Goal: Transaction & Acquisition: Purchase product/service

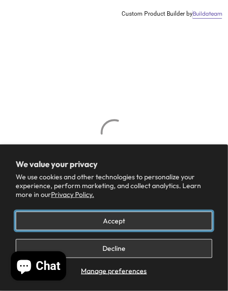
click at [172, 224] on button "Accept" at bounding box center [114, 220] width 196 height 19
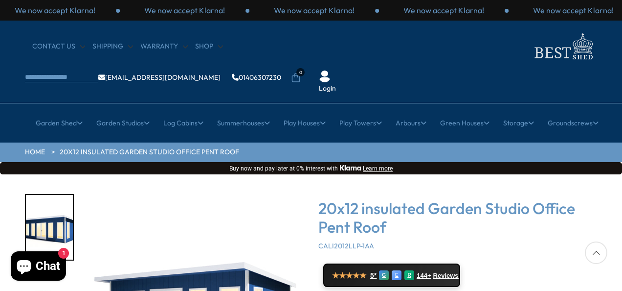
drag, startPoint x: 624, startPoint y: 92, endPoint x: 623, endPoint y: 104, distance: 11.8
drag, startPoint x: 600, startPoint y: 189, endPoint x: 600, endPoint y: 197, distance: 7.8
click at [227, 286] on div "20x12 insulated Garden Studio Office Pent Roof CALI2012LLP-1AA ★★★★★ 5* G E R 1…" at bounding box center [458, 290] width 279 height 192
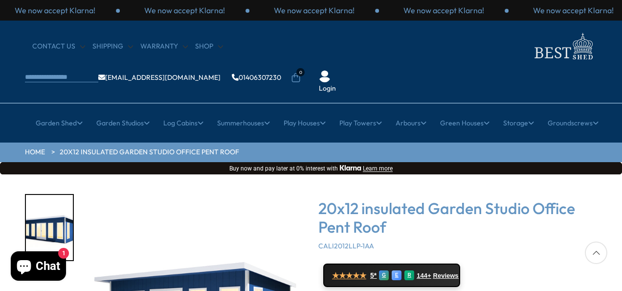
click at [227, 252] on div at bounding box center [596, 252] width 23 height 23
drag, startPoint x: 622, startPoint y: 239, endPoint x: 622, endPoint y: 265, distance: 26.4
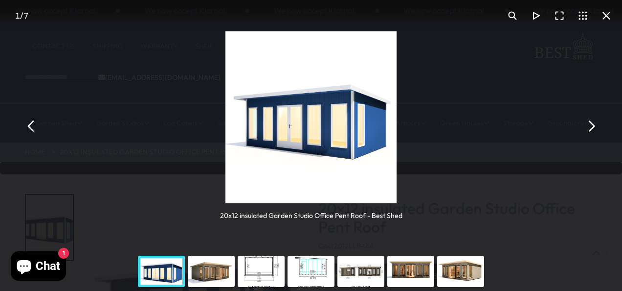
click at [206, 268] on div "You can close this modal content with the ESC key" at bounding box center [211, 271] width 50 height 39
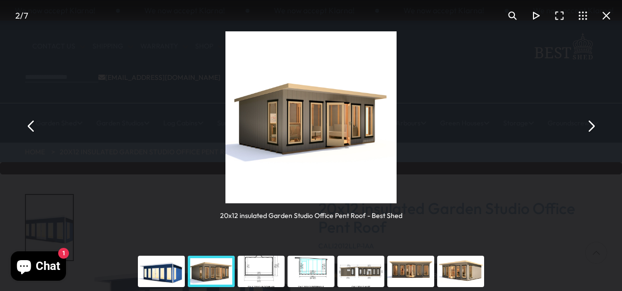
click at [206, 268] on div "You can close this modal content with the ESC key" at bounding box center [211, 271] width 50 height 39
click at [227, 275] on div "You can close this modal content with the ESC key" at bounding box center [261, 271] width 50 height 39
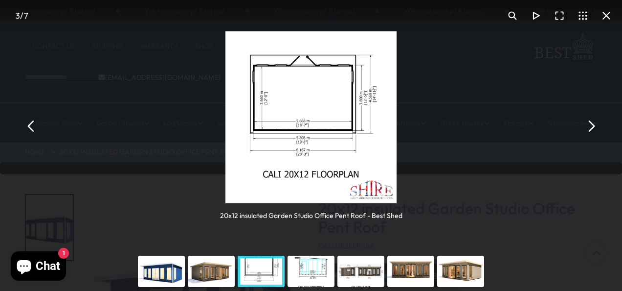
click at [227, 127] on button "You can close this modal content with the ESC key" at bounding box center [590, 125] width 23 height 23
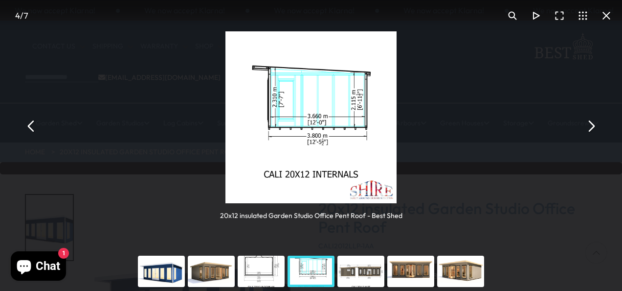
click at [227, 125] on button "You can close this modal content with the ESC key" at bounding box center [590, 125] width 23 height 23
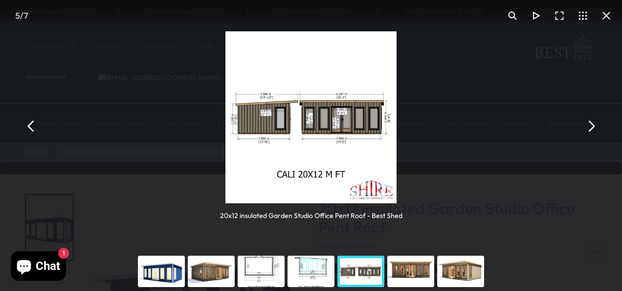
click at [227, 125] on button "You can close this modal content with the ESC key" at bounding box center [590, 125] width 23 height 23
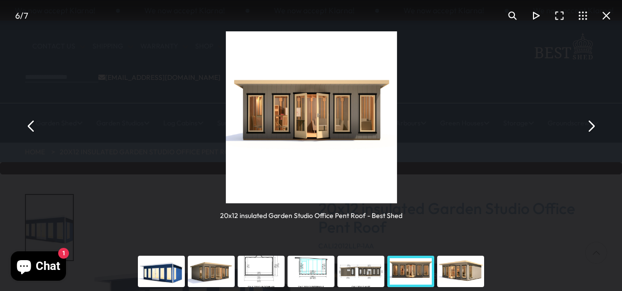
click at [227, 125] on button "You can close this modal content with the ESC key" at bounding box center [590, 125] width 23 height 23
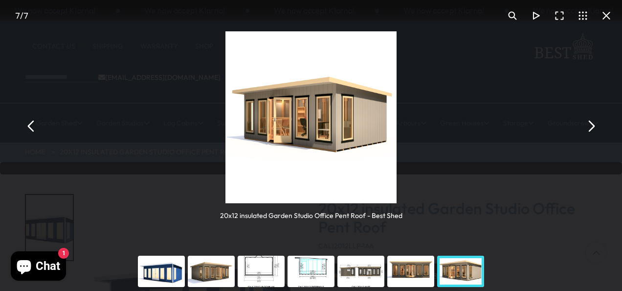
click at [227, 13] on button "You can close this modal content with the ESC key" at bounding box center [606, 15] width 23 height 23
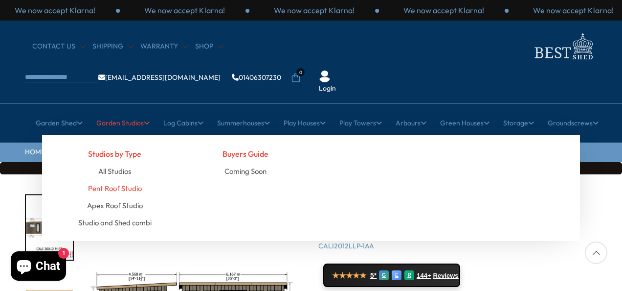
click at [125, 180] on link "Pent Roof Studio" at bounding box center [115, 188] width 54 height 17
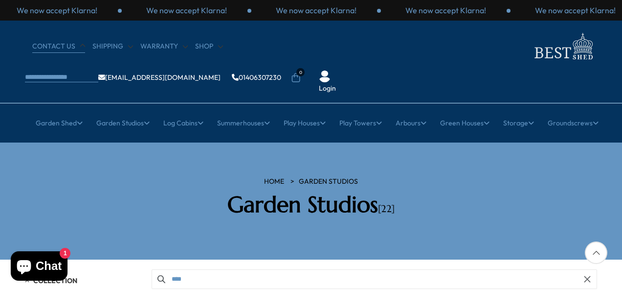
click at [62, 47] on link "CONTACT US" at bounding box center [58, 47] width 53 height 10
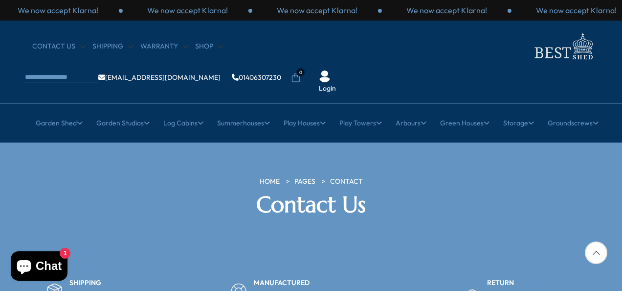
drag, startPoint x: 622, startPoint y: 92, endPoint x: 619, endPoint y: 153, distance: 61.3
click at [619, 153] on section "HOME PAGES Contact Contact Us" at bounding box center [311, 200] width 622 height 117
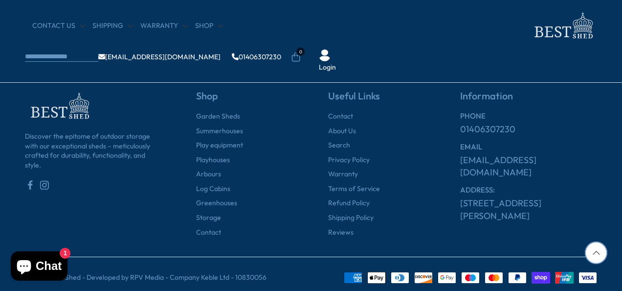
scroll to position [821, 0]
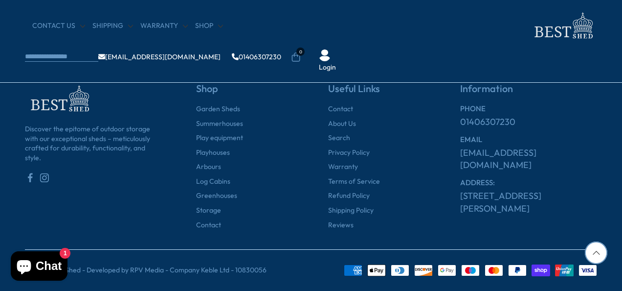
click at [487, 198] on link "[STREET_ADDRESS][PERSON_NAME]" at bounding box center [529, 201] width 137 height 24
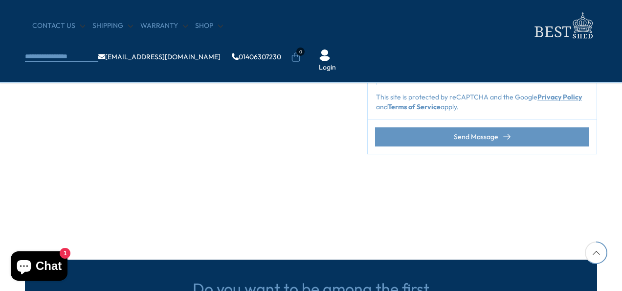
scroll to position [508, 0]
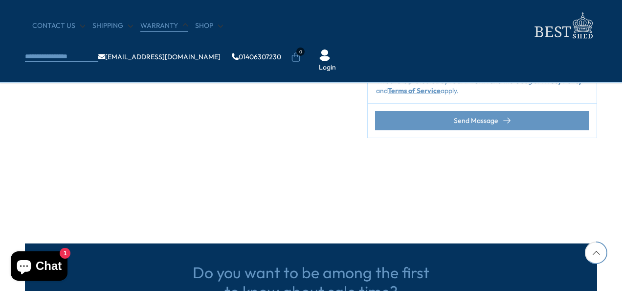
click at [159, 28] on link "Warranty" at bounding box center [163, 26] width 47 height 10
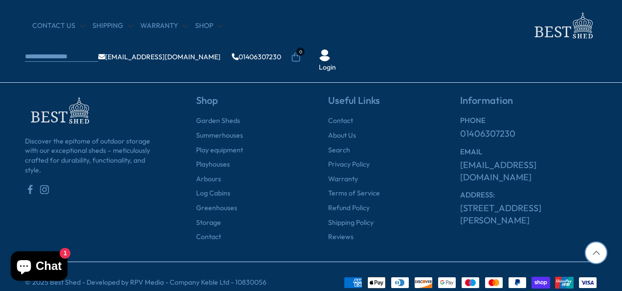
scroll to position [1164, 0]
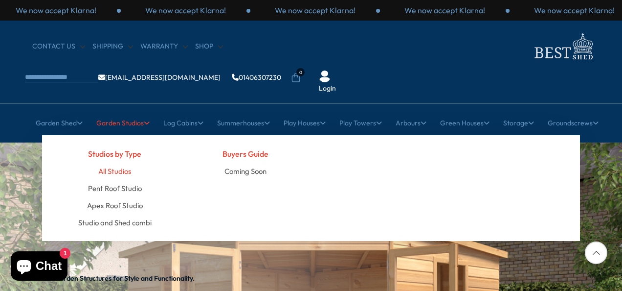
click at [115, 162] on link "All Studios" at bounding box center [114, 170] width 33 height 17
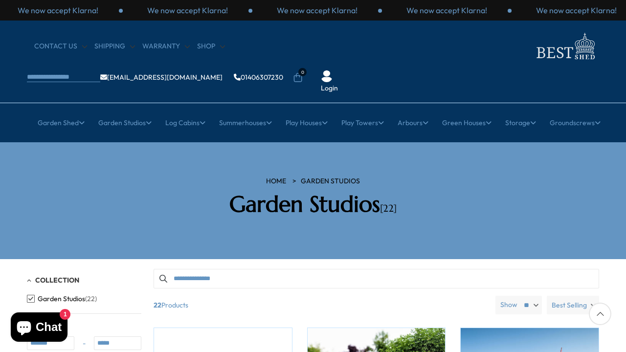
drag, startPoint x: 624, startPoint y: 125, endPoint x: 624, endPoint y: 132, distance: 6.9
click at [622, 142] on section "HOME Garden Studios Garden Studios [22]" at bounding box center [313, 200] width 626 height 117
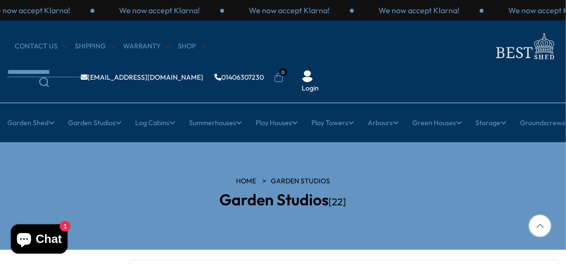
drag, startPoint x: 596, startPoint y: 1, endPoint x: 565, endPoint y: 261, distance: 261.1
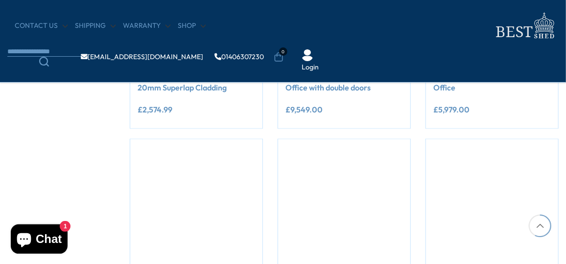
scroll to position [693, 0]
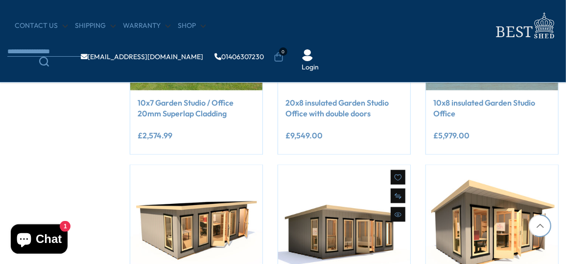
click at [372, 240] on img at bounding box center [344, 231] width 132 height 132
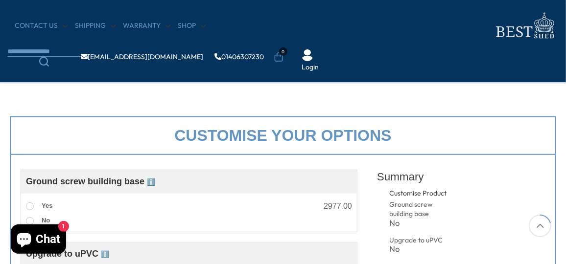
scroll to position [231, 0]
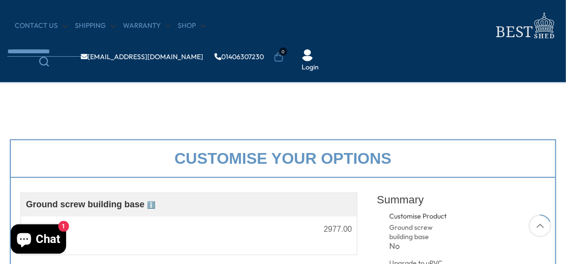
drag, startPoint x: 567, startPoint y: 193, endPoint x: 564, endPoint y: 210, distance: 16.9
drag, startPoint x: 564, startPoint y: 210, endPoint x: 564, endPoint y: 225, distance: 14.7
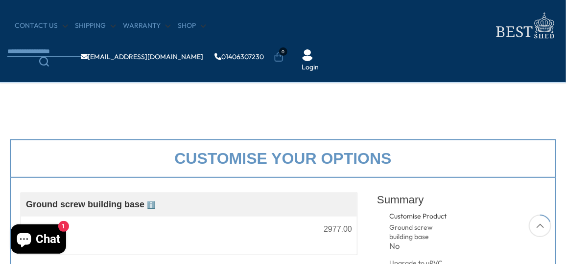
click at [537, 165] on div "Customise your options" at bounding box center [283, 158] width 546 height 39
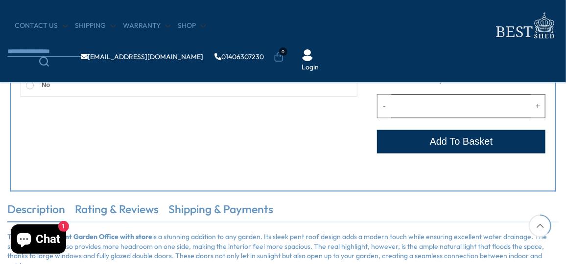
click at [561, 166] on div "Customise your options Customise Product Ground screw building base ℹ️ Assemble…" at bounding box center [283, 50] width 566 height 303
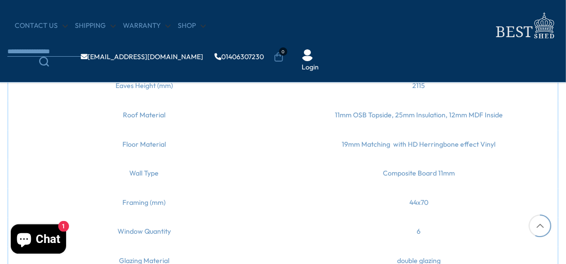
scroll to position [545, 0]
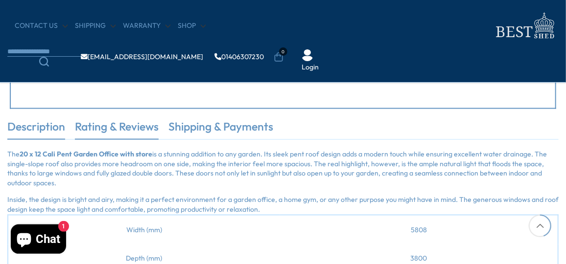
click at [144, 126] on link "Rating & Reviews" at bounding box center [117, 129] width 84 height 21
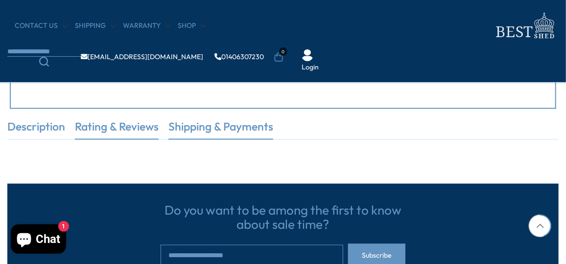
click at [255, 129] on link "Shipping & Payments" at bounding box center [220, 129] width 105 height 21
